Goal: Task Accomplishment & Management: Complete application form

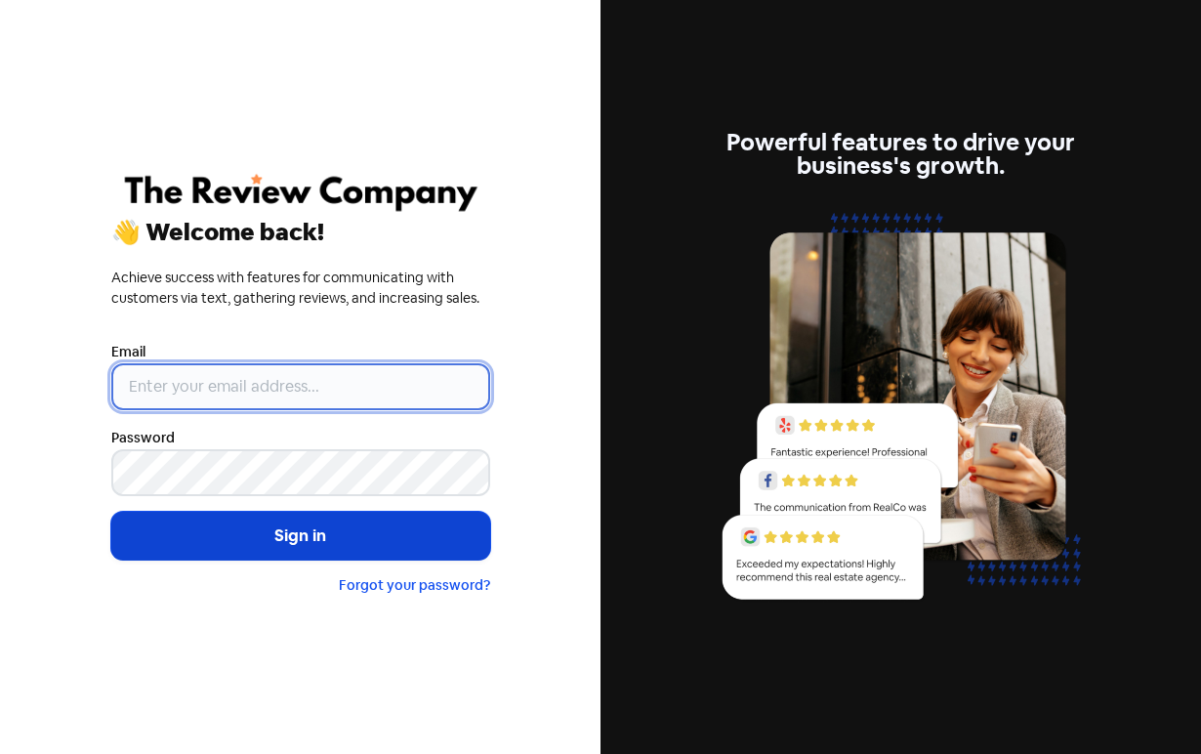
type input "[PERSON_NAME][EMAIL_ADDRESS][DOMAIN_NAME]"
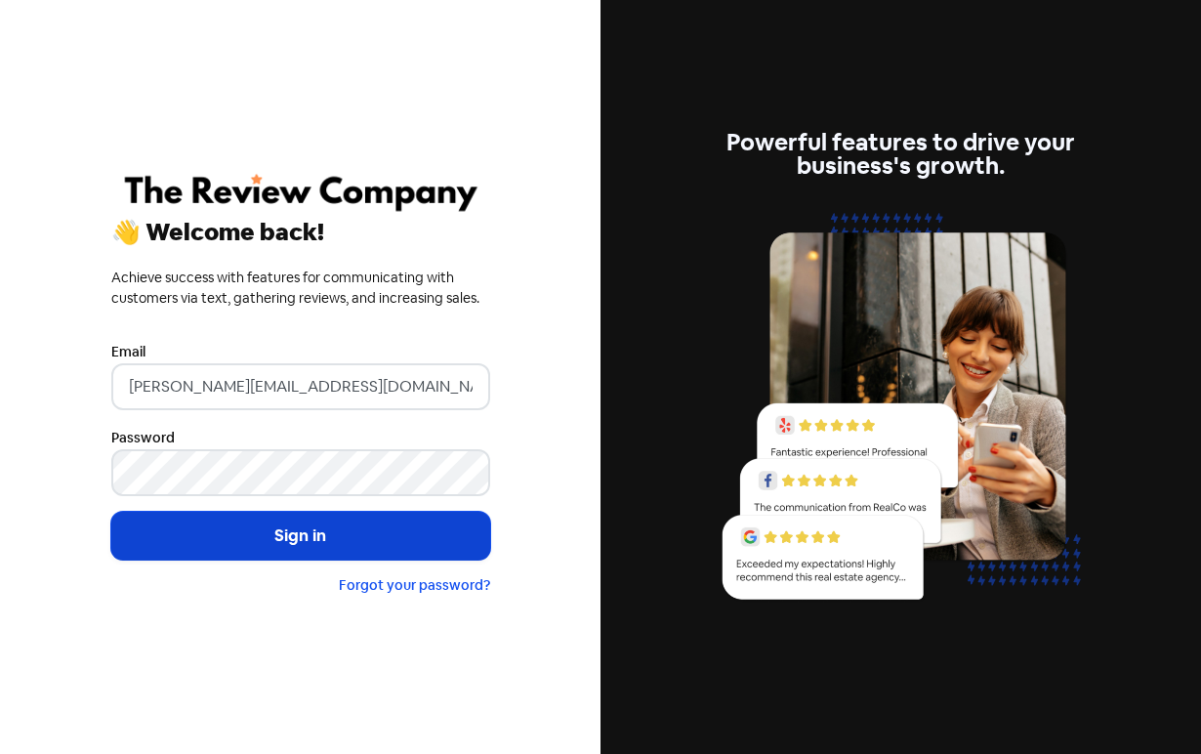
click at [292, 541] on button "Sign in" at bounding box center [300, 536] width 379 height 49
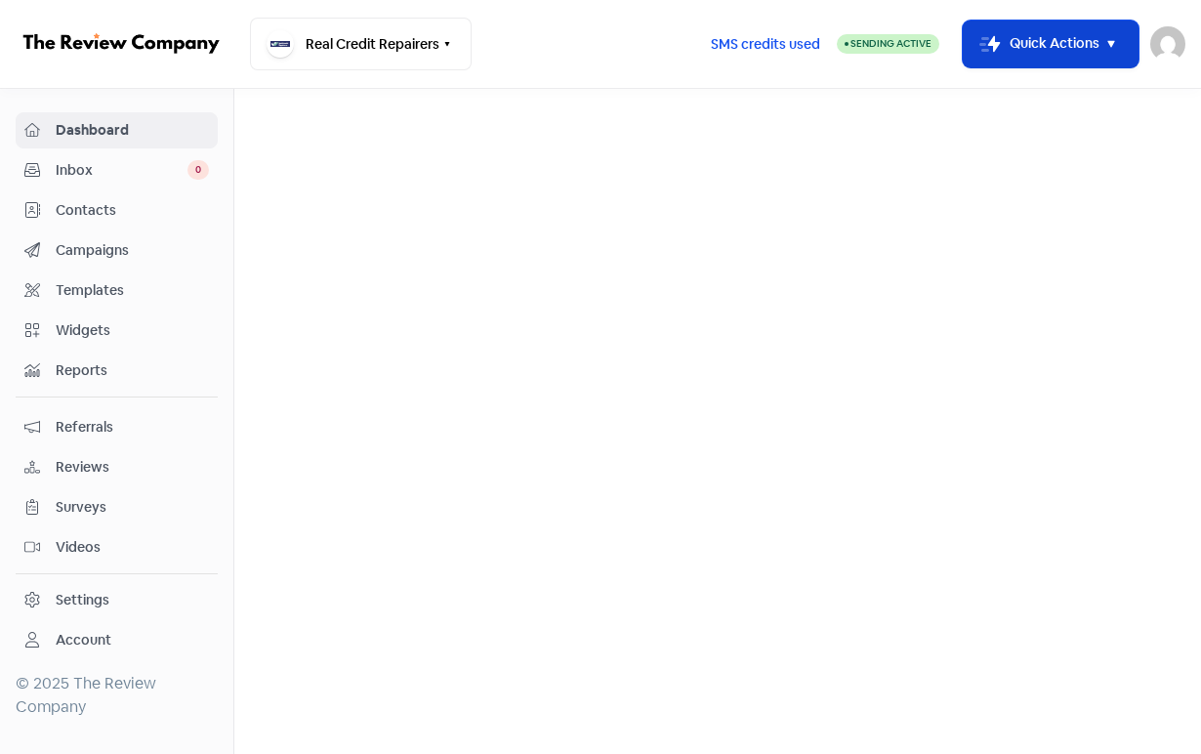
click at [1024, 48] on button "Icon For Thunder-move Quick Actions" at bounding box center [1050, 43] width 176 height 47
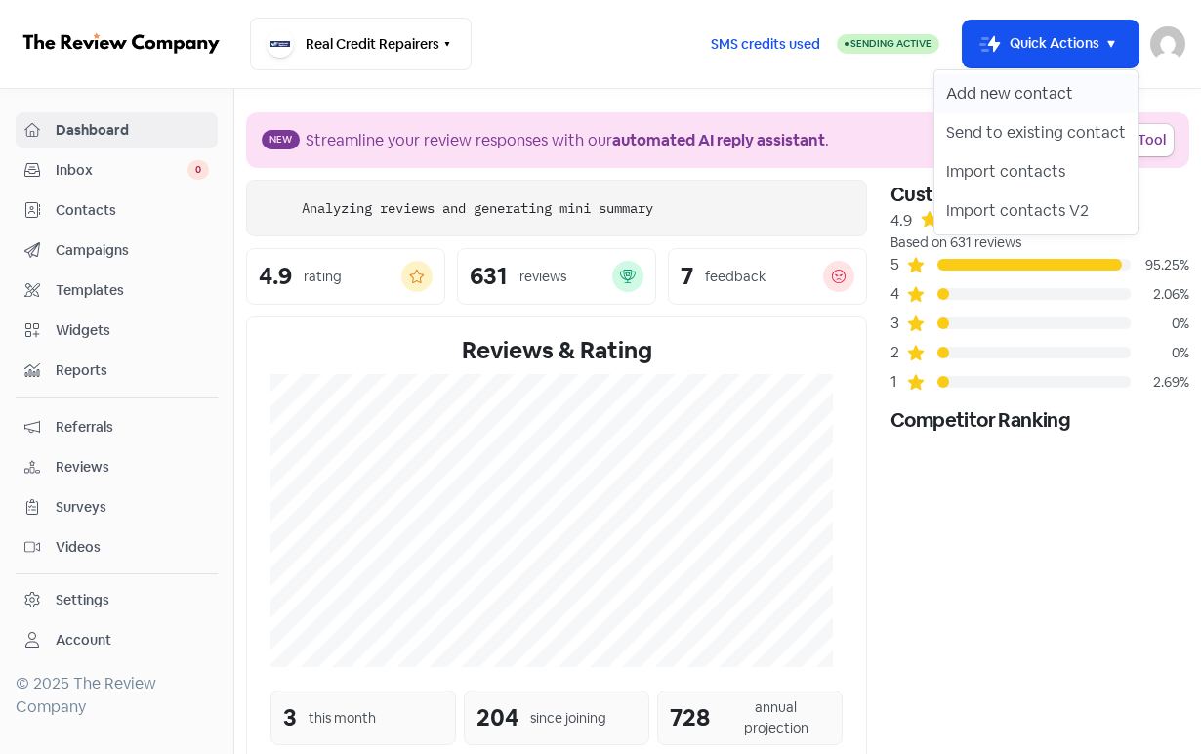
click at [1028, 91] on button "Add new contact" at bounding box center [1035, 93] width 203 height 39
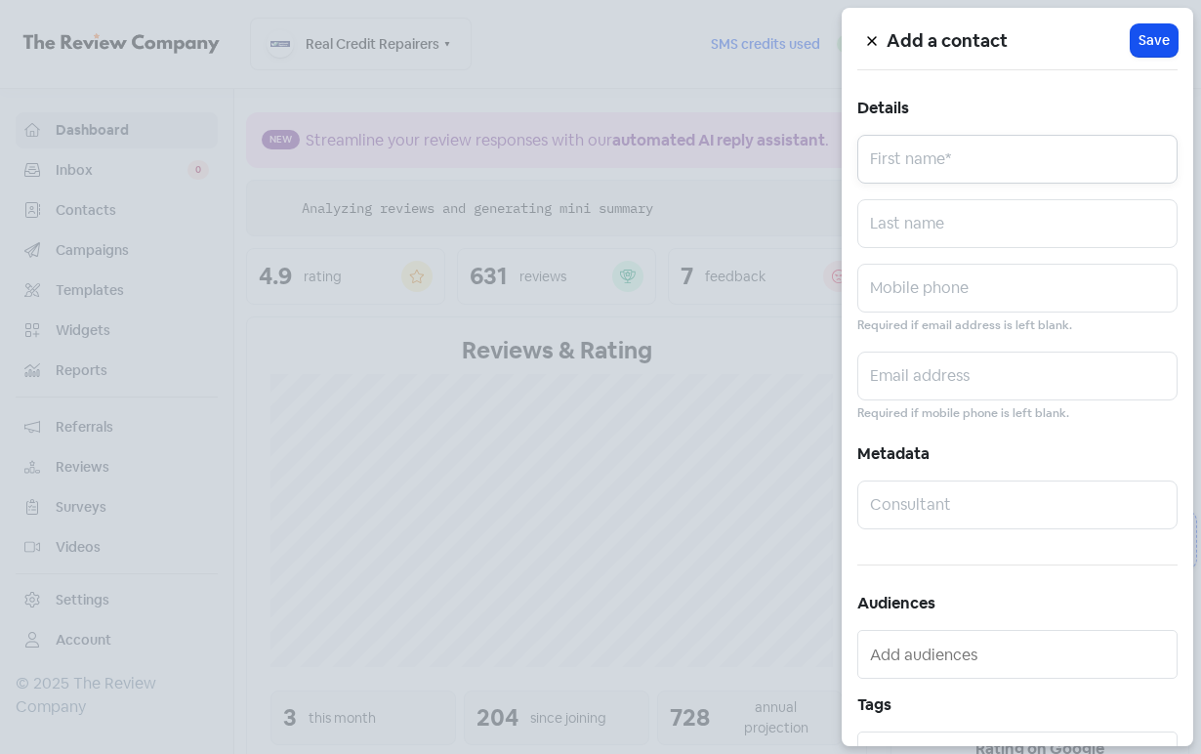
click at [1002, 151] on input "text" at bounding box center [1017, 159] width 320 height 49
paste input "[PERSON_NAME]"
type input "Krunal Patel"
click at [1002, 152] on input "Krunal Patel" at bounding box center [1017, 159] width 320 height 49
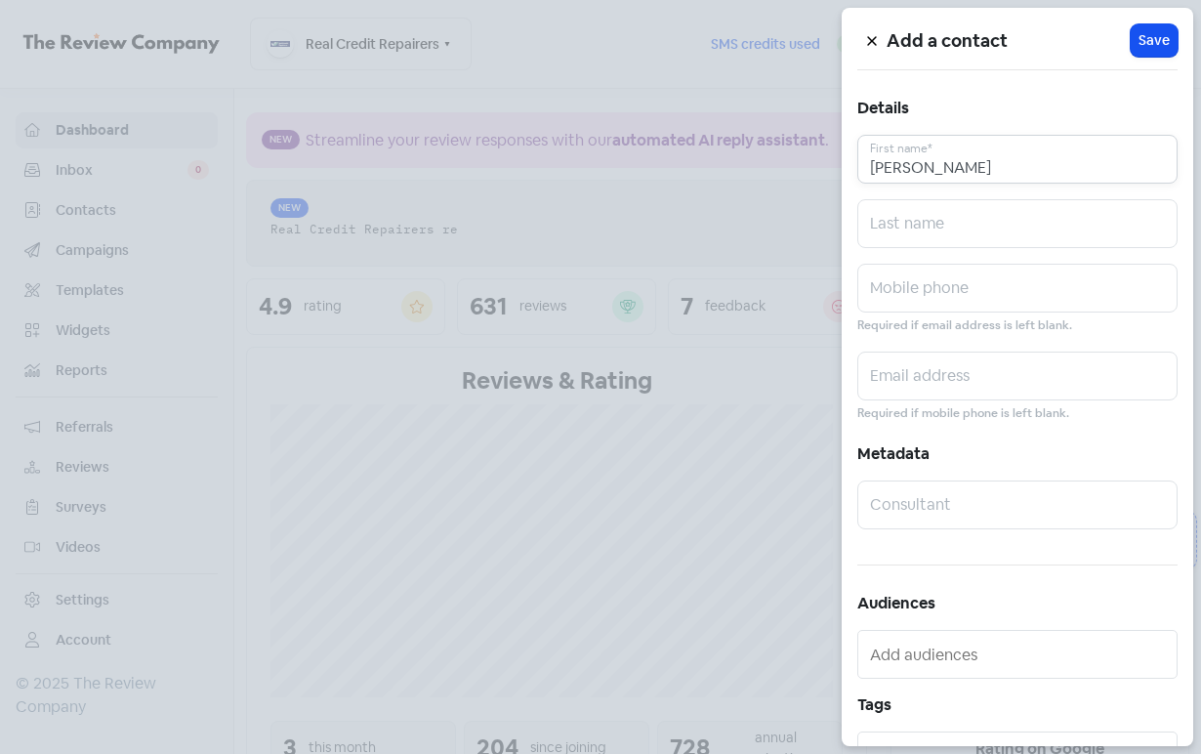
click at [1002, 152] on input "Krunal Patel" at bounding box center [1017, 159] width 320 height 49
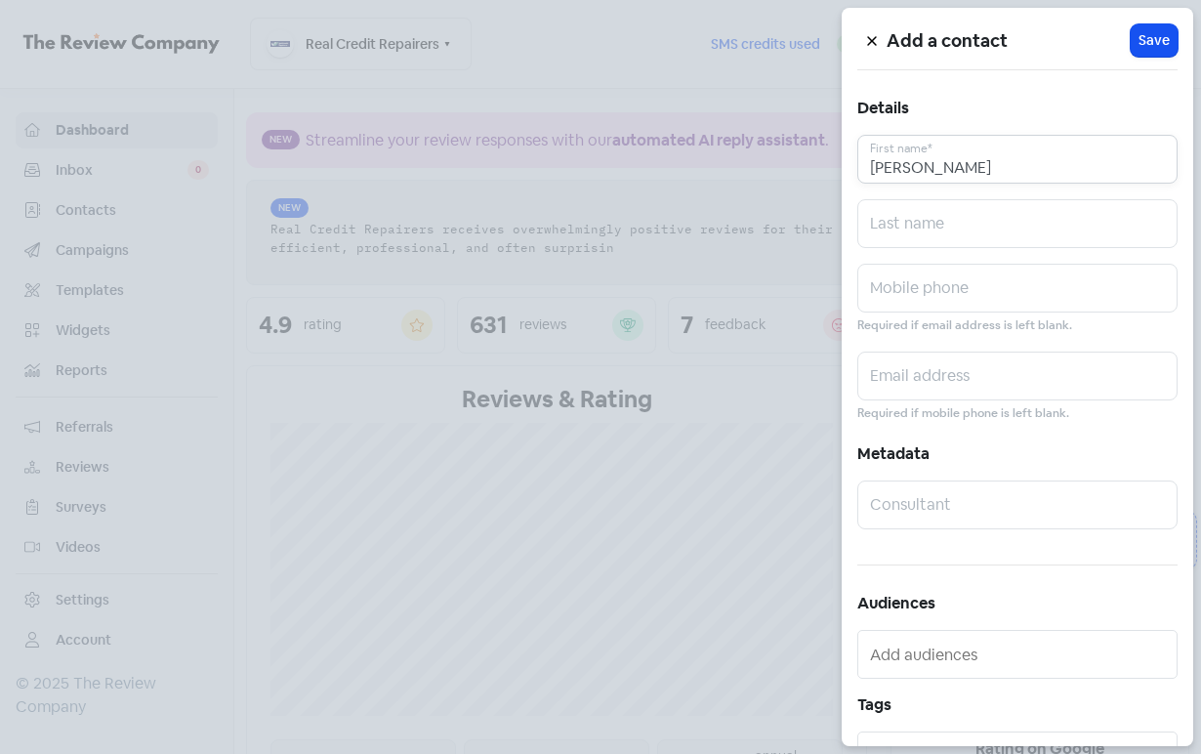
click at [964, 167] on input "Krunal Patel" at bounding box center [1017, 159] width 320 height 49
type input "Krunal"
click at [950, 222] on input "text" at bounding box center [1017, 223] width 320 height 49
paste input "Patel"
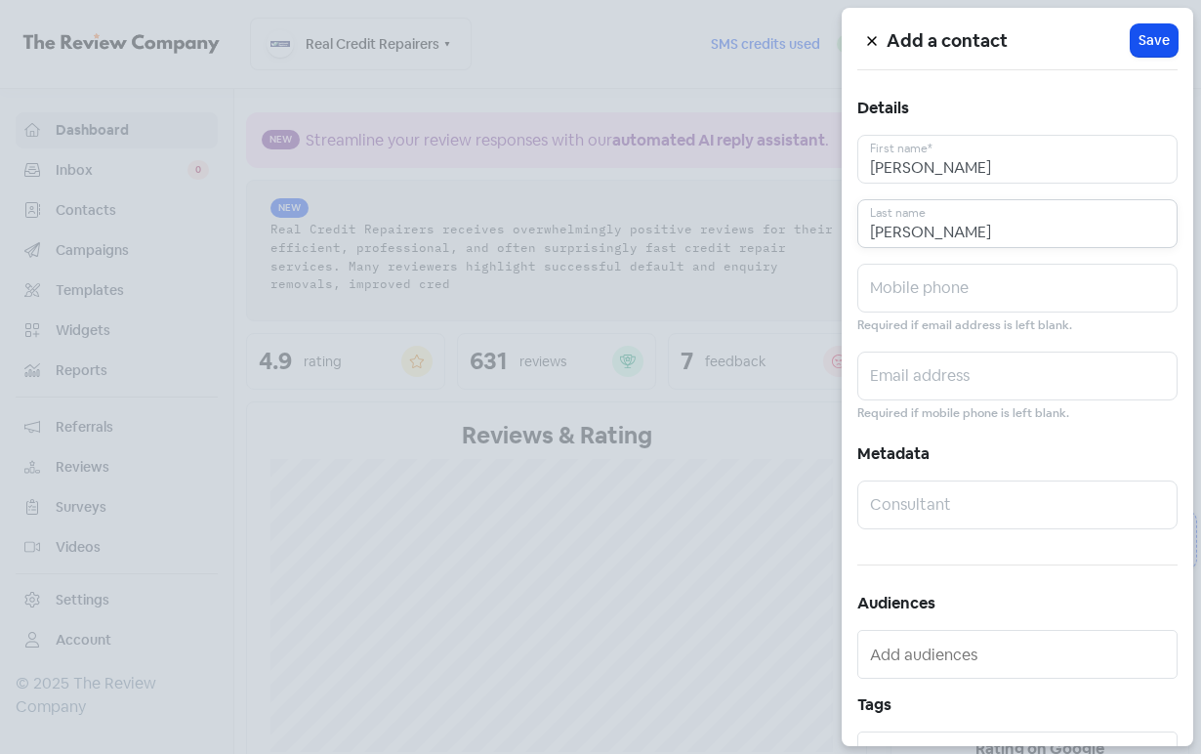
type input "Patel"
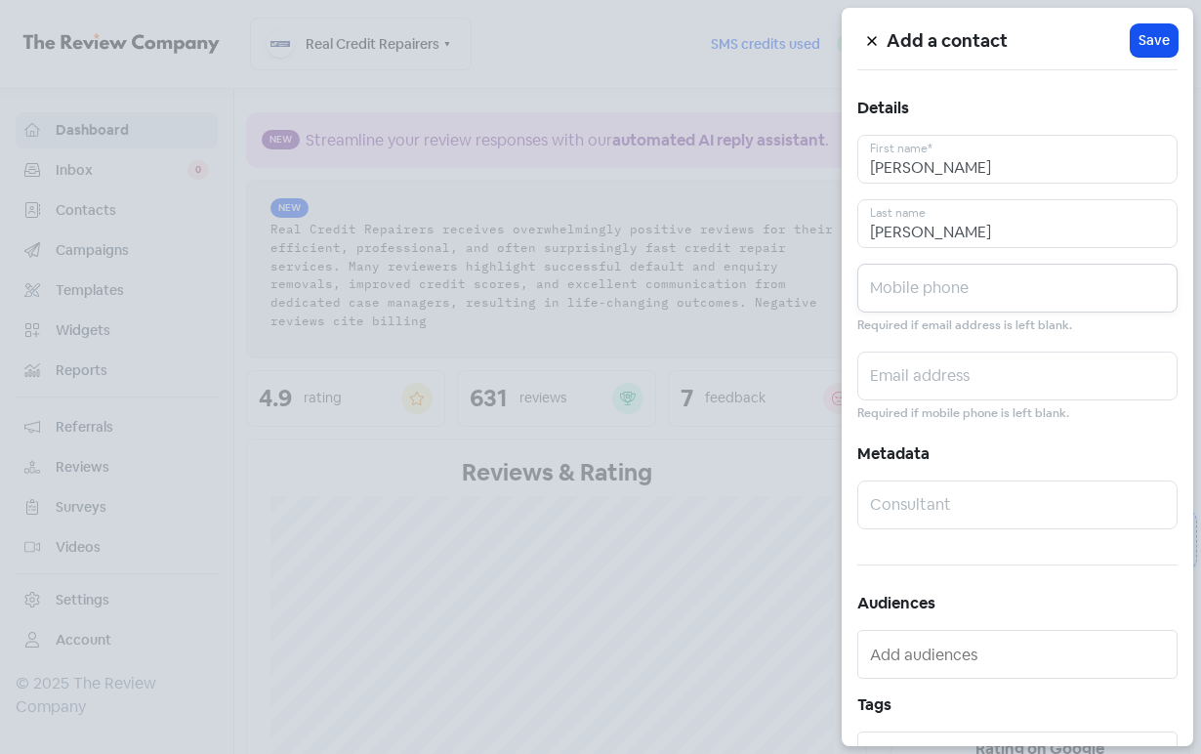
click at [1011, 290] on input "text" at bounding box center [1017, 288] width 320 height 49
paste input "0415636824"
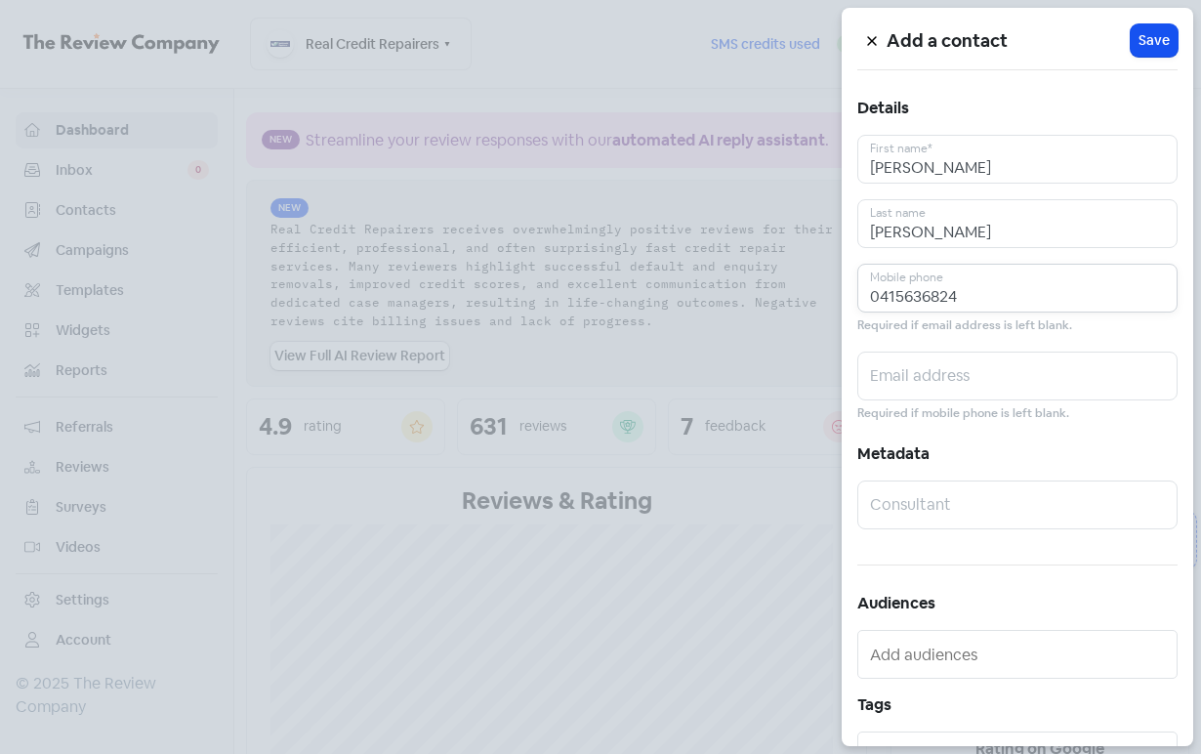
type input "0415636824"
paste input "krunalp311290@gmail.com"
drag, startPoint x: 1005, startPoint y: 388, endPoint x: 1000, endPoint y: 365, distance: 23.2
click at [1004, 388] on input "text" at bounding box center [1017, 375] width 320 height 49
type input "krunalp311290@gmail.com"
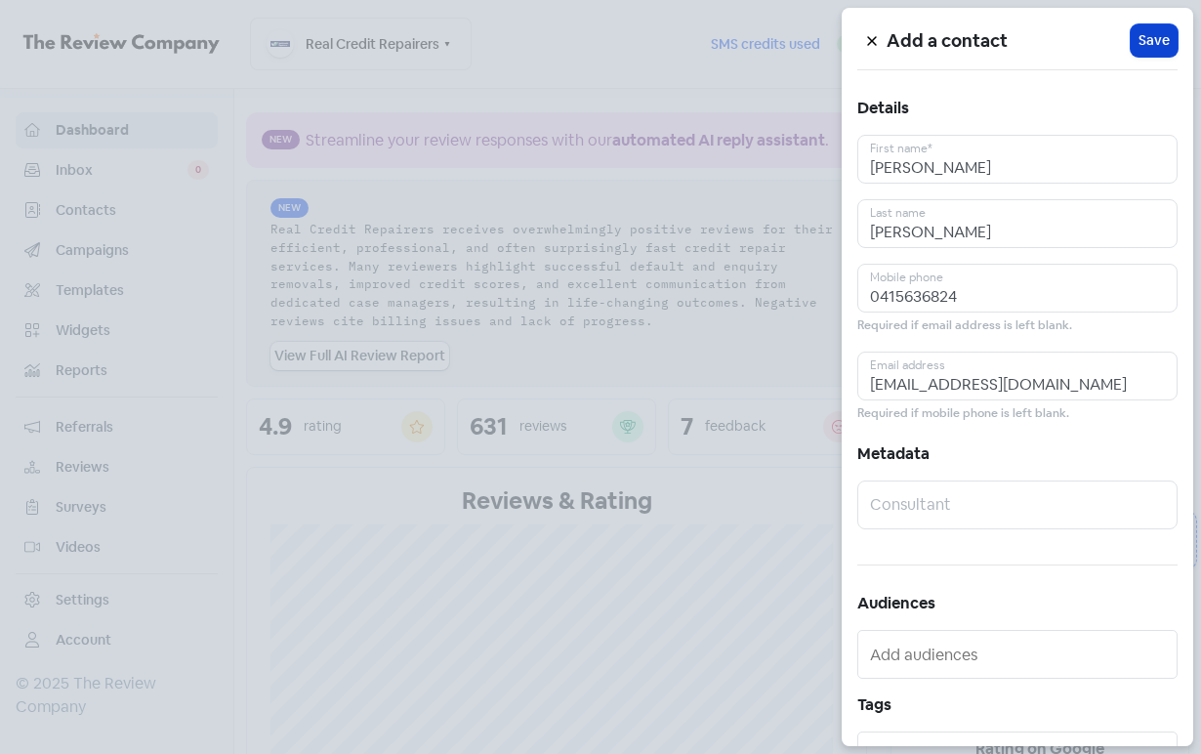
click at [1153, 50] on span "Save" at bounding box center [1153, 40] width 31 height 20
